Goal: Information Seeking & Learning: Learn about a topic

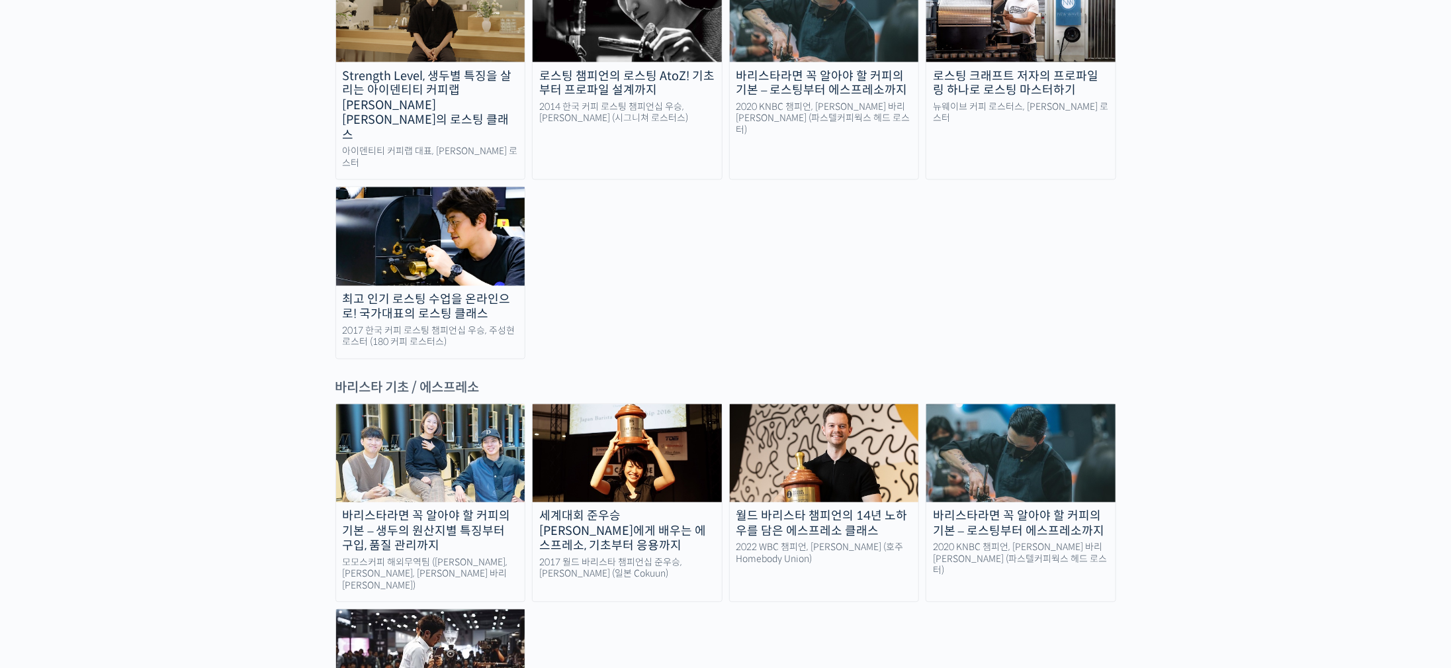
scroll to position [1787, 0]
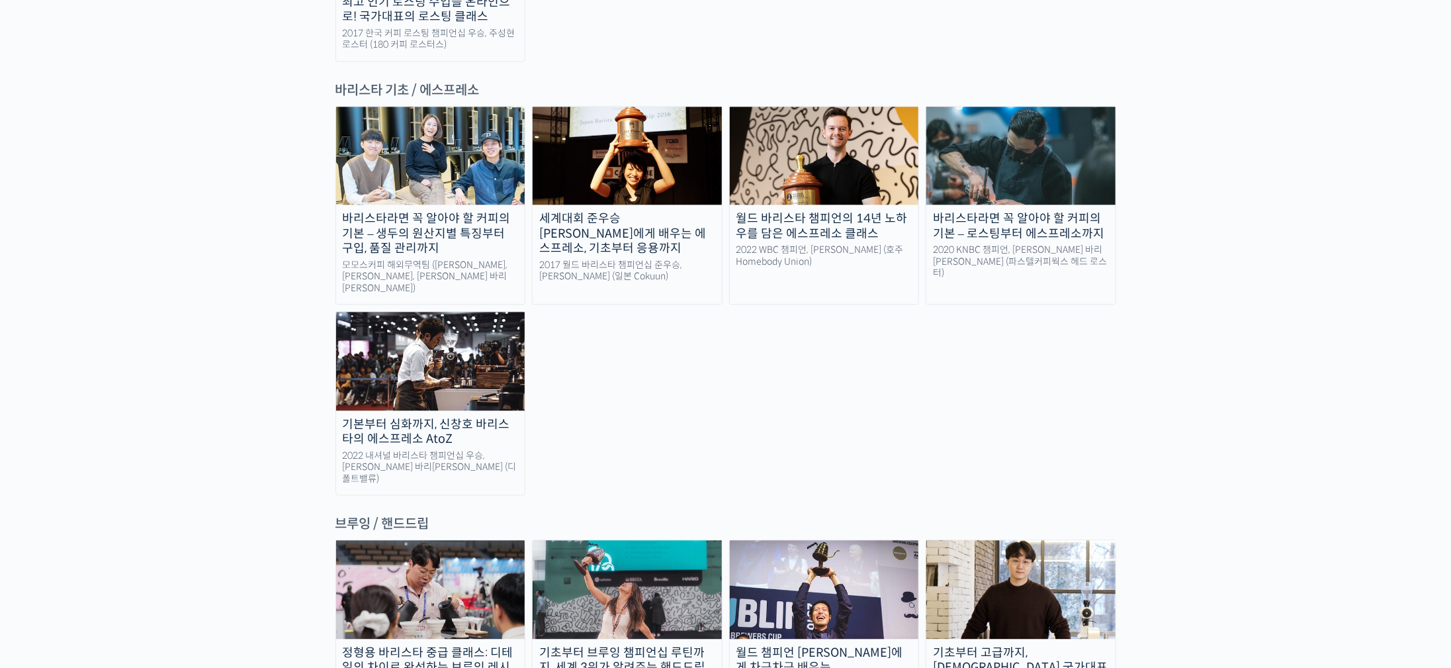
click at [1042, 540] on img at bounding box center [1020, 589] width 189 height 98
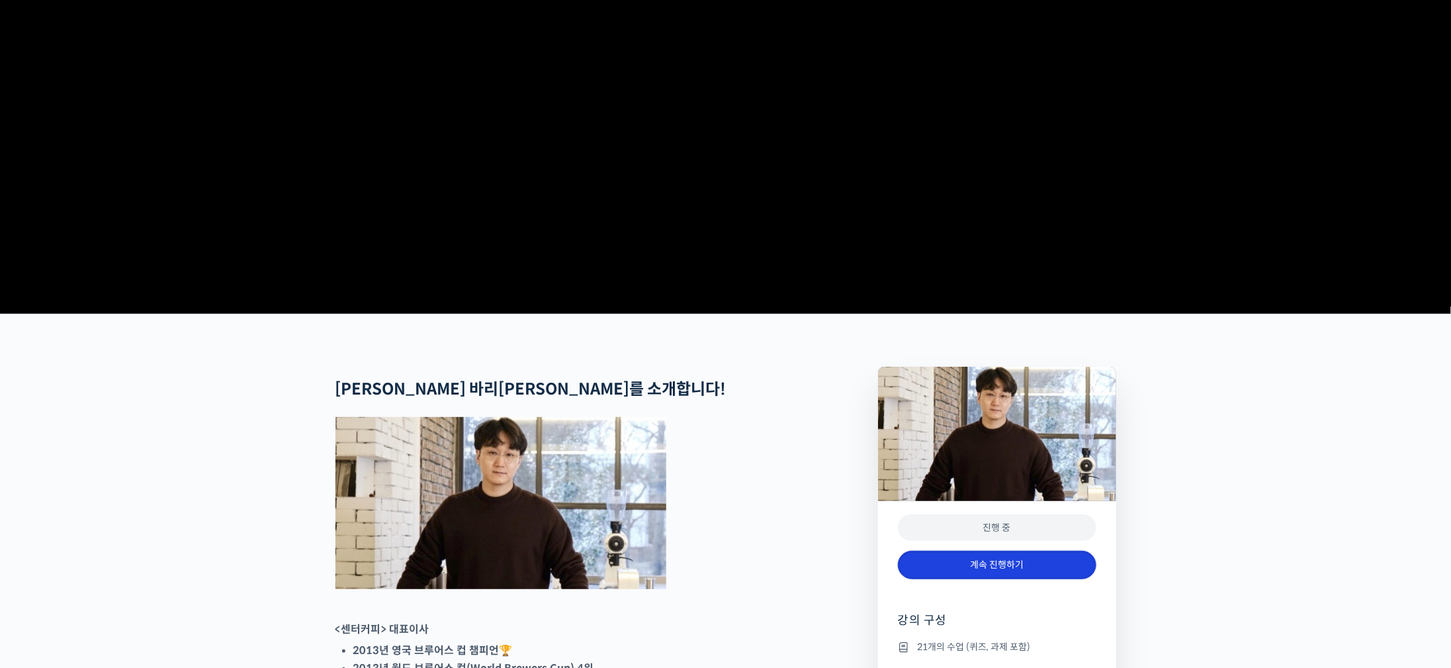
click at [960, 579] on link "계속 진행하기" at bounding box center [997, 565] width 199 height 28
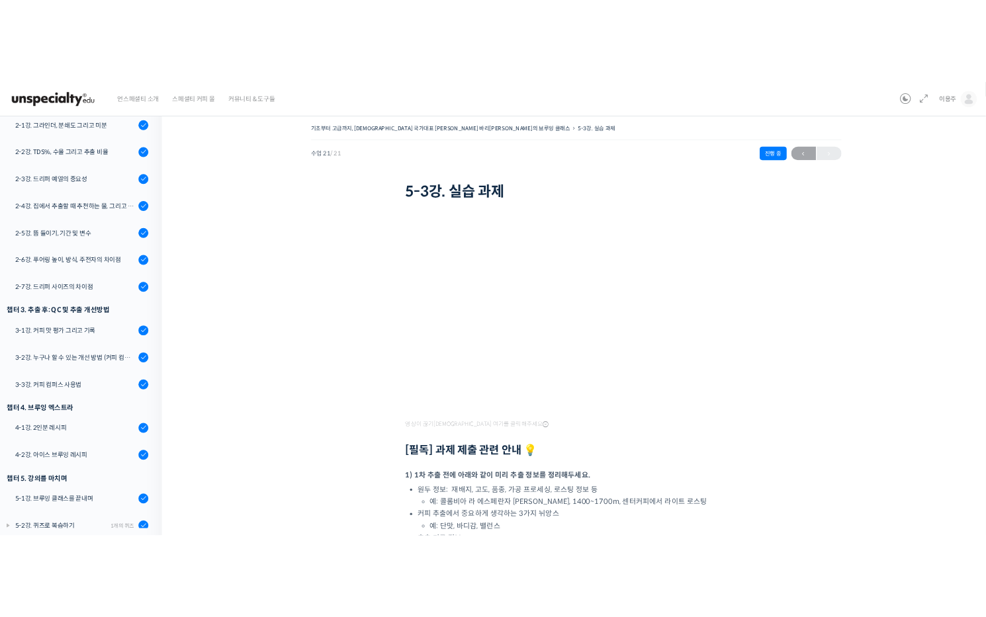
scroll to position [397, 0]
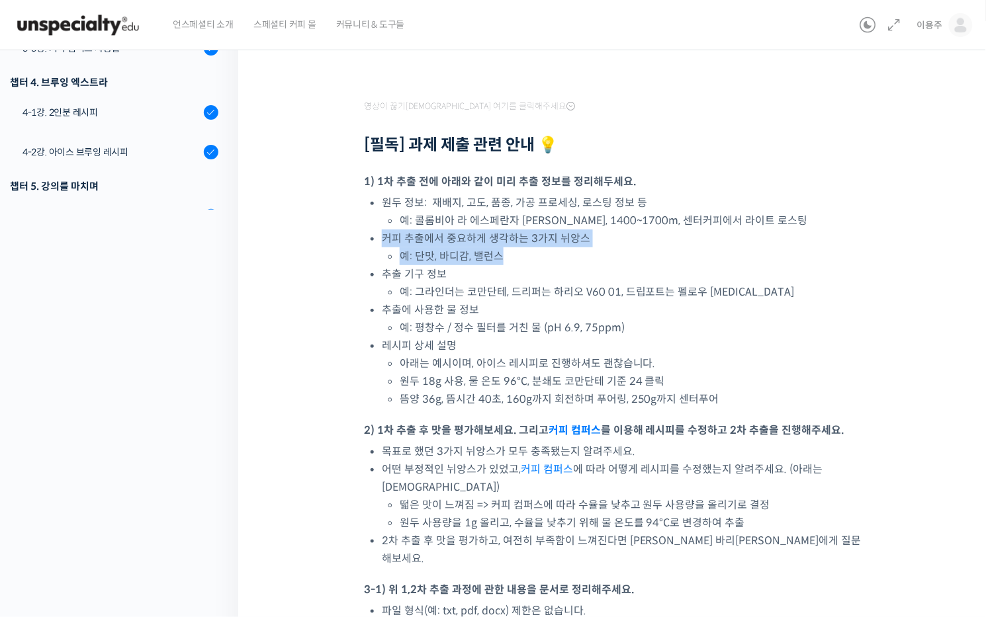
drag, startPoint x: 588, startPoint y: 238, endPoint x: 588, endPoint y: 251, distance: 13.9
click at [588, 251] on li "커피 추출에서 중요하게 생각하는 3가지 뉘앙스 예: 단맛, 바디감, 밸런스" at bounding box center [624, 248] width 485 height 36
copy li "커피 추출에서 중요하게 생각하는 3가지 뉘앙스 예: 단맛, 바디감, 밸런스"
drag, startPoint x: 547, startPoint y: 326, endPoint x: 479, endPoint y: 295, distance: 74.0
click at [547, 326] on li "예: 평창수 / 정수 필터를 거친 물 (pH 6.9, 75ppm)" at bounding box center [633, 328] width 467 height 18
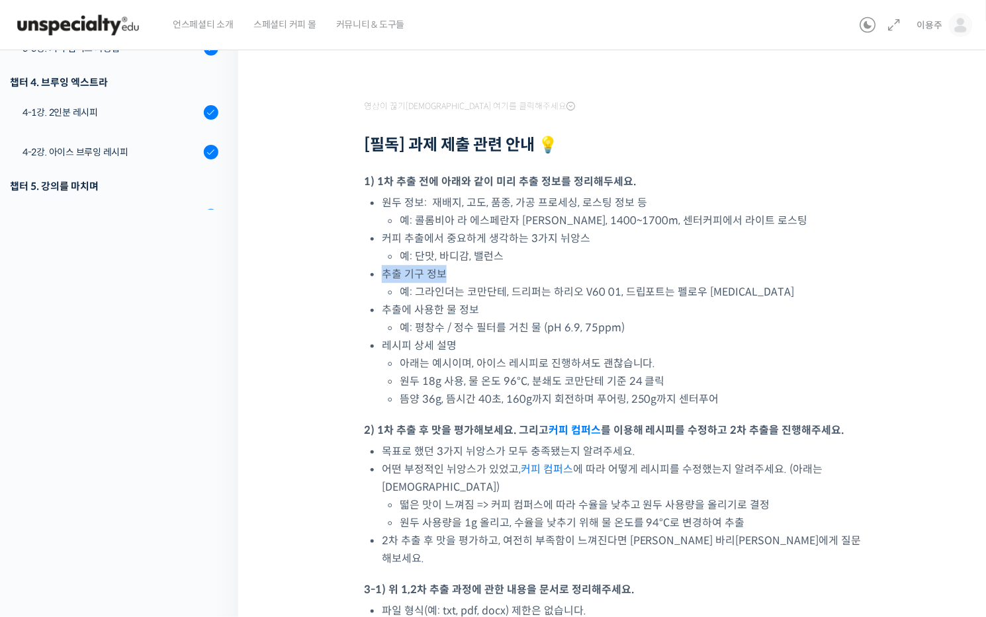
drag, startPoint x: 384, startPoint y: 266, endPoint x: 444, endPoint y: 270, distance: 59.7
click at [444, 270] on li "추출 기구 정보 예: 그라인더는 코만단테, 드리퍼는 하리오 V60 01, 드립포트는 펠로우 [MEDICAL_DATA]" at bounding box center [624, 283] width 485 height 36
copy li "추출 기구 정보"
click at [648, 302] on li "추출에 사용한 물 정보 예: 평창수 / 정수 필터를 거친 물 (pH 6.9, 75ppm)" at bounding box center [624, 319] width 485 height 36
click at [592, 337] on li "레시피 상세 설명 아래는 예시이며, 아이스 레시피로 진행하셔도 괜찮습니다. 원두 18g 사용, 물 온도 96°C, 분쇄도 코만단테 기준 24 …" at bounding box center [624, 372] width 485 height 71
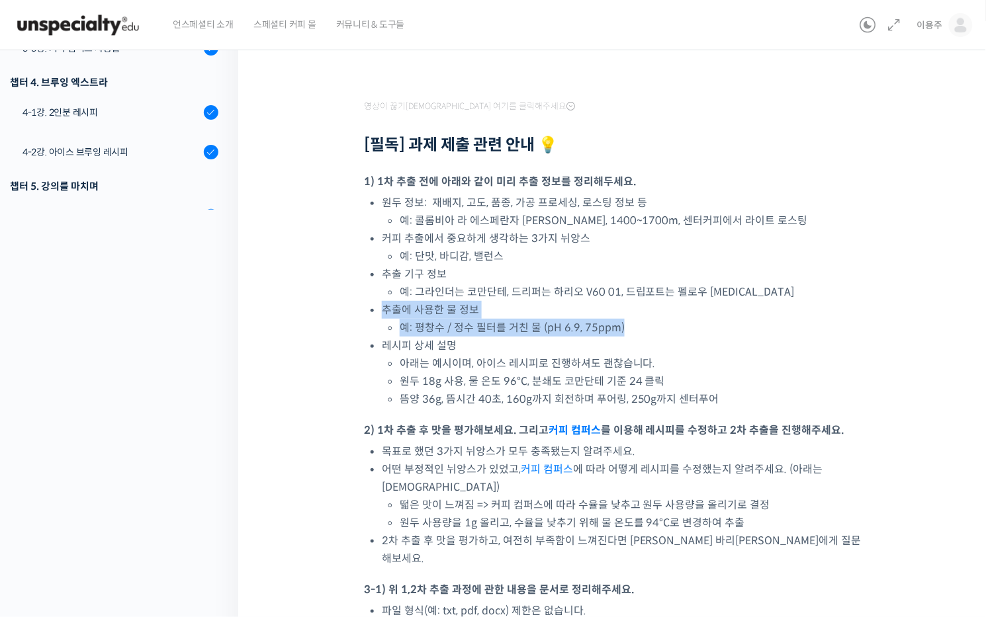
drag, startPoint x: 389, startPoint y: 308, endPoint x: 629, endPoint y: 330, distance: 241.1
click at [629, 330] on li "추출에 사용한 물 정보 예: 평창수 / 정수 필터를 거친 물 (pH 6.9, 75ppm)" at bounding box center [624, 319] width 485 height 36
copy li "추출에 사용한 물 정보 예: 평창수 / 정수 필터를 거친 물 (pH 6.9, 75ppm)"
click at [742, 352] on li "레시피 상세 설명 아래는 예시이며, 아이스 레시피로 진행하셔도 괜찮습니다. 원두 18g 사용, 물 온도 96°C, 분쇄도 코만단테 기준 24 …" at bounding box center [624, 372] width 485 height 71
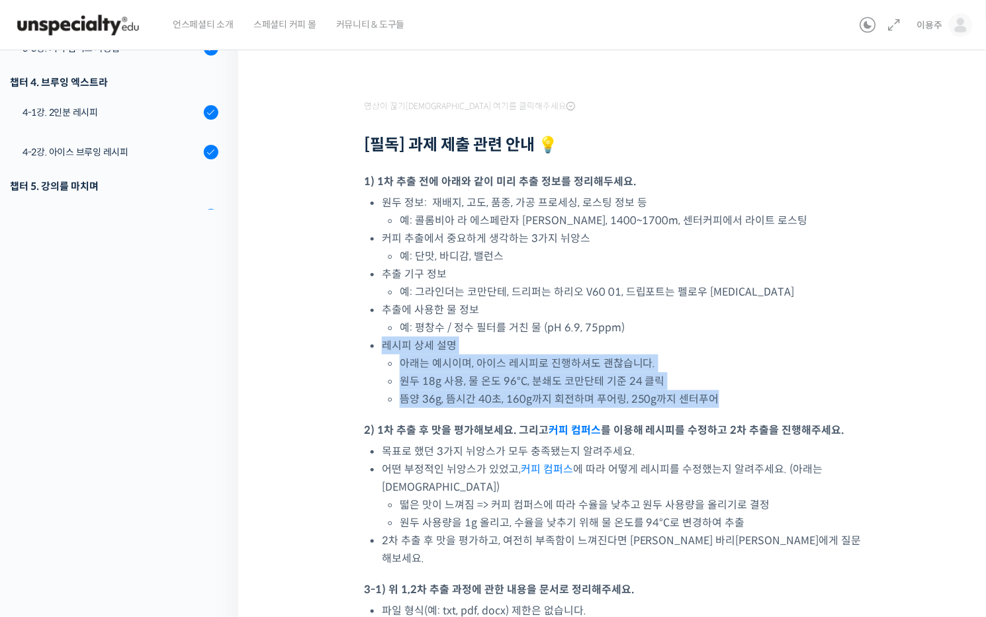
drag, startPoint x: 383, startPoint y: 345, endPoint x: 707, endPoint y: 410, distance: 330.0
click at [707, 410] on div "영상이 끊기[DEMOGRAPHIC_DATA] 여기를 클릭해주세요 [필독] 과제 제출 관련 안내 💡 1) 1차 추출 전에 아래와 같이 미리 추출…" at bounding box center [615, 416] width 503 height 1219
copy div "레시피 상세 설명 아래는 예시이며, 아이스 레시피로 진행하셔도 괜찮습니다. 원두 18g 사용, 물 온도 96°C, 분쇄도 코만단테 기준 24 …"
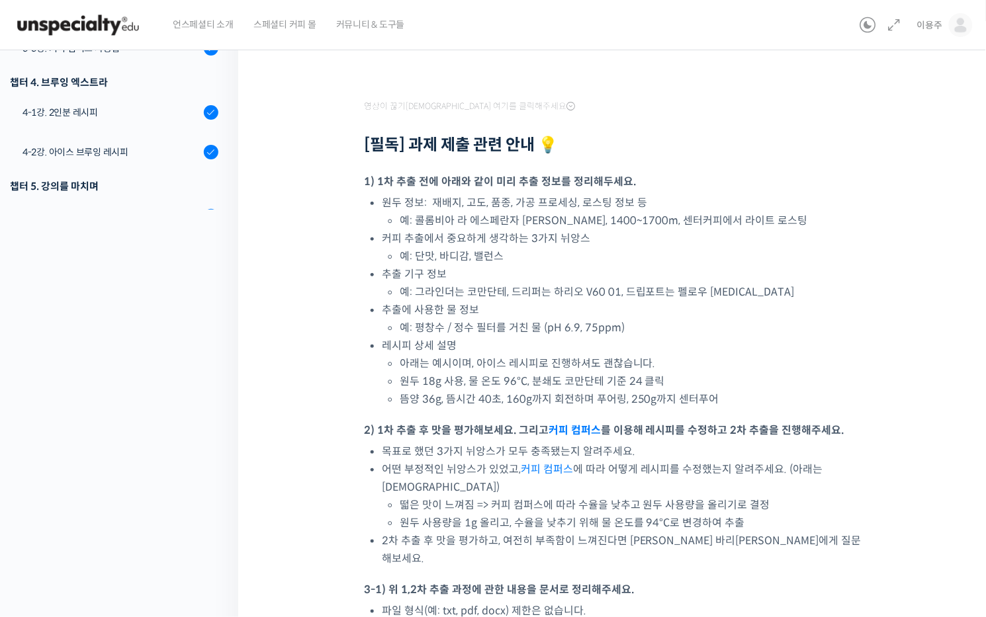
click at [554, 446] on li "목표로 했던 3가지 뉘앙스가 모두 충족됐는지 알려주세요." at bounding box center [624, 452] width 485 height 18
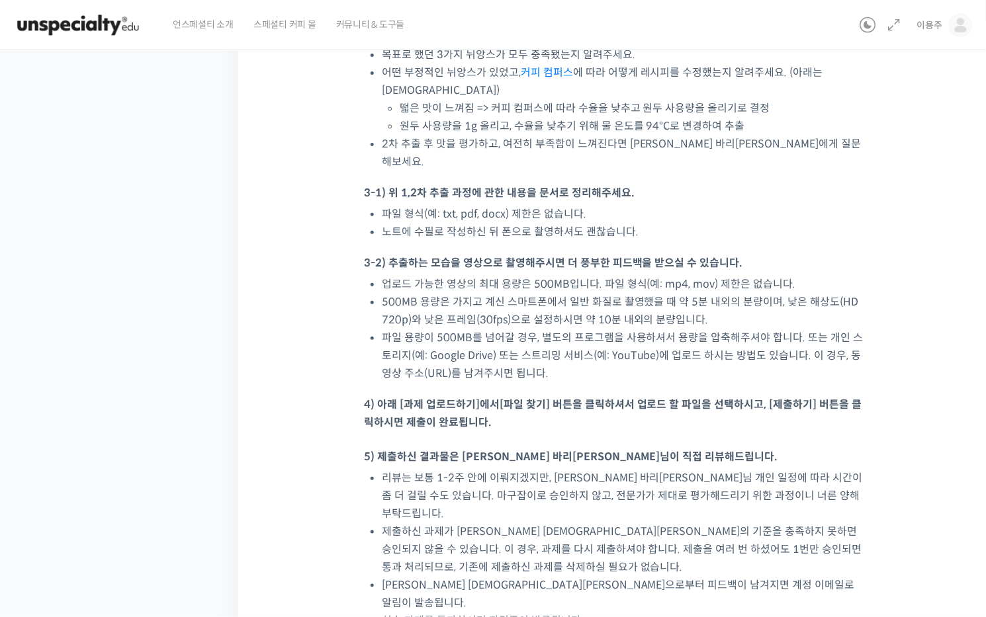
scroll to position [695, 0]
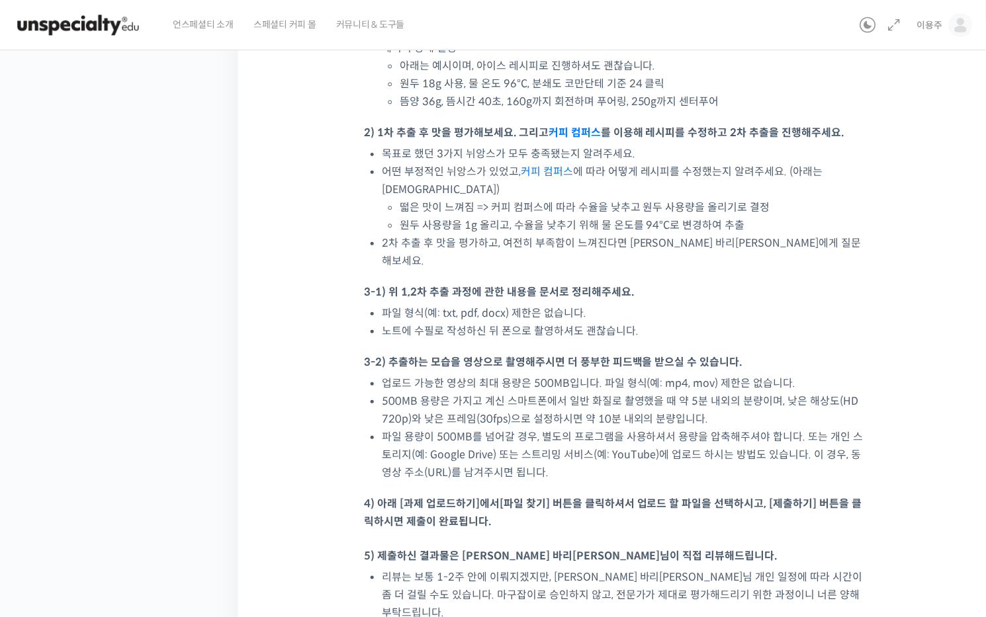
drag, startPoint x: 344, startPoint y: 242, endPoint x: 385, endPoint y: 223, distance: 45.0
click at [344, 242] on div "기초부터 고급까지, [DEMOGRAPHIC_DATA] 국가대표 [PERSON_NAME] 바리[PERSON_NAME]의 브루잉 클래스 5-3강.…" at bounding box center [615, 165] width 622 height 1600
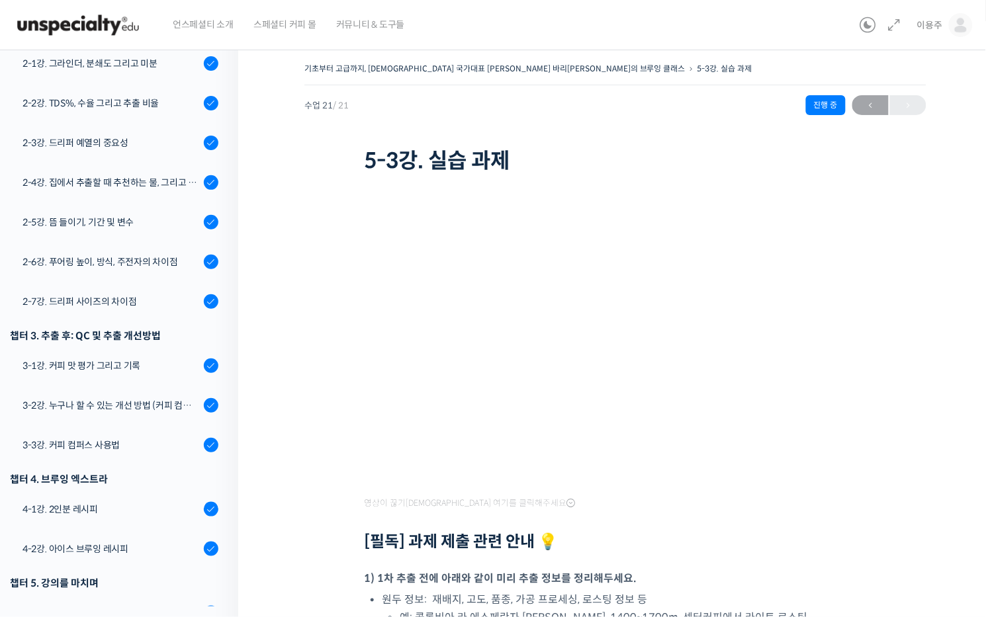
drag, startPoint x: 197, startPoint y: 320, endPoint x: 467, endPoint y: -159, distance: 549.9
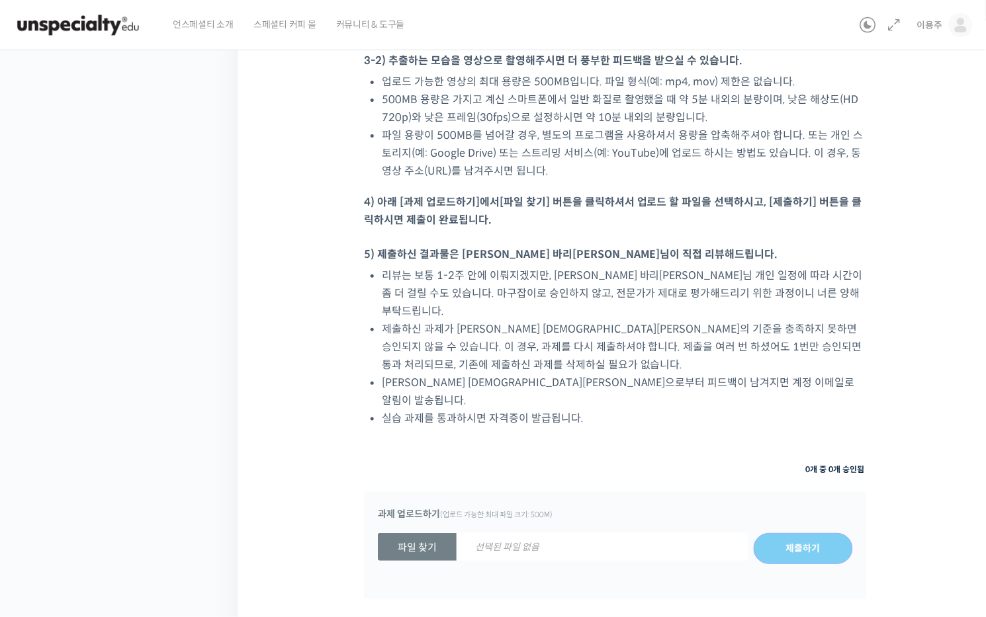
drag, startPoint x: 554, startPoint y: 146, endPoint x: 607, endPoint y: 609, distance: 466.8
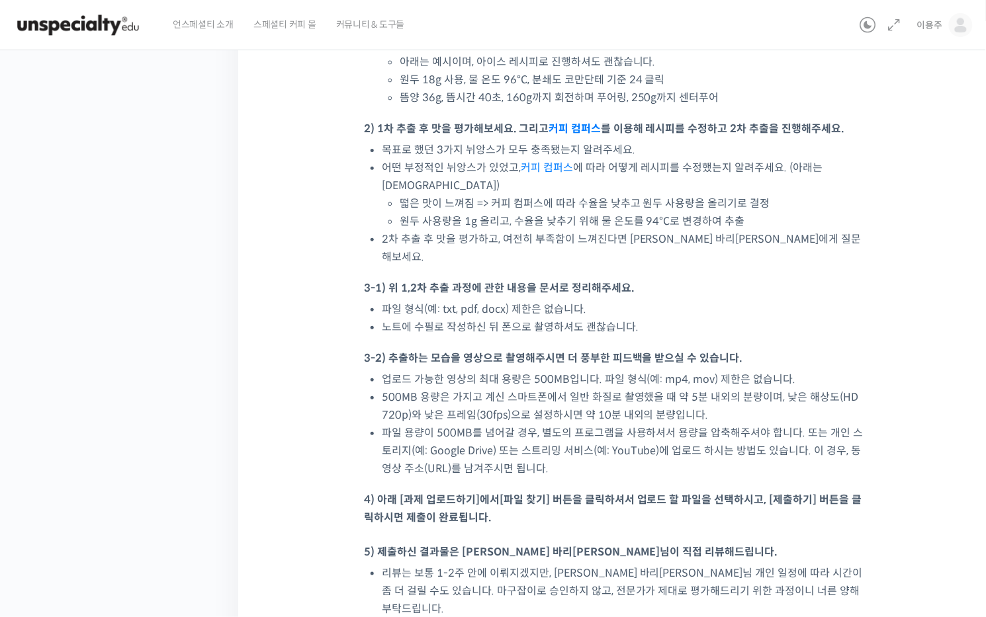
scroll to position [599, 0]
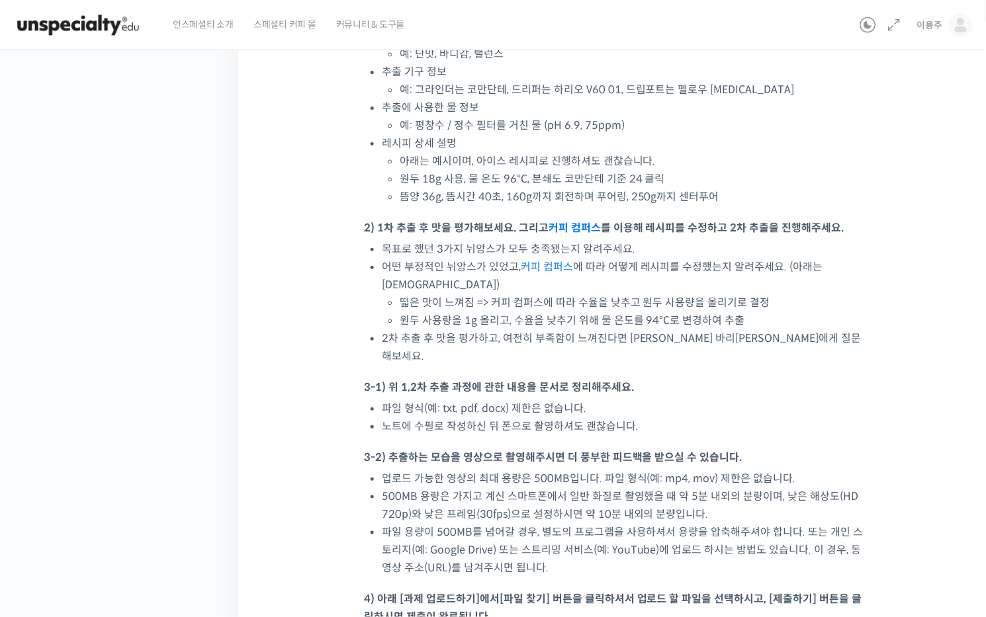
click at [562, 267] on link "커피 컴퍼스" at bounding box center [547, 267] width 52 height 14
